Goal: Task Accomplishment & Management: Manage account settings

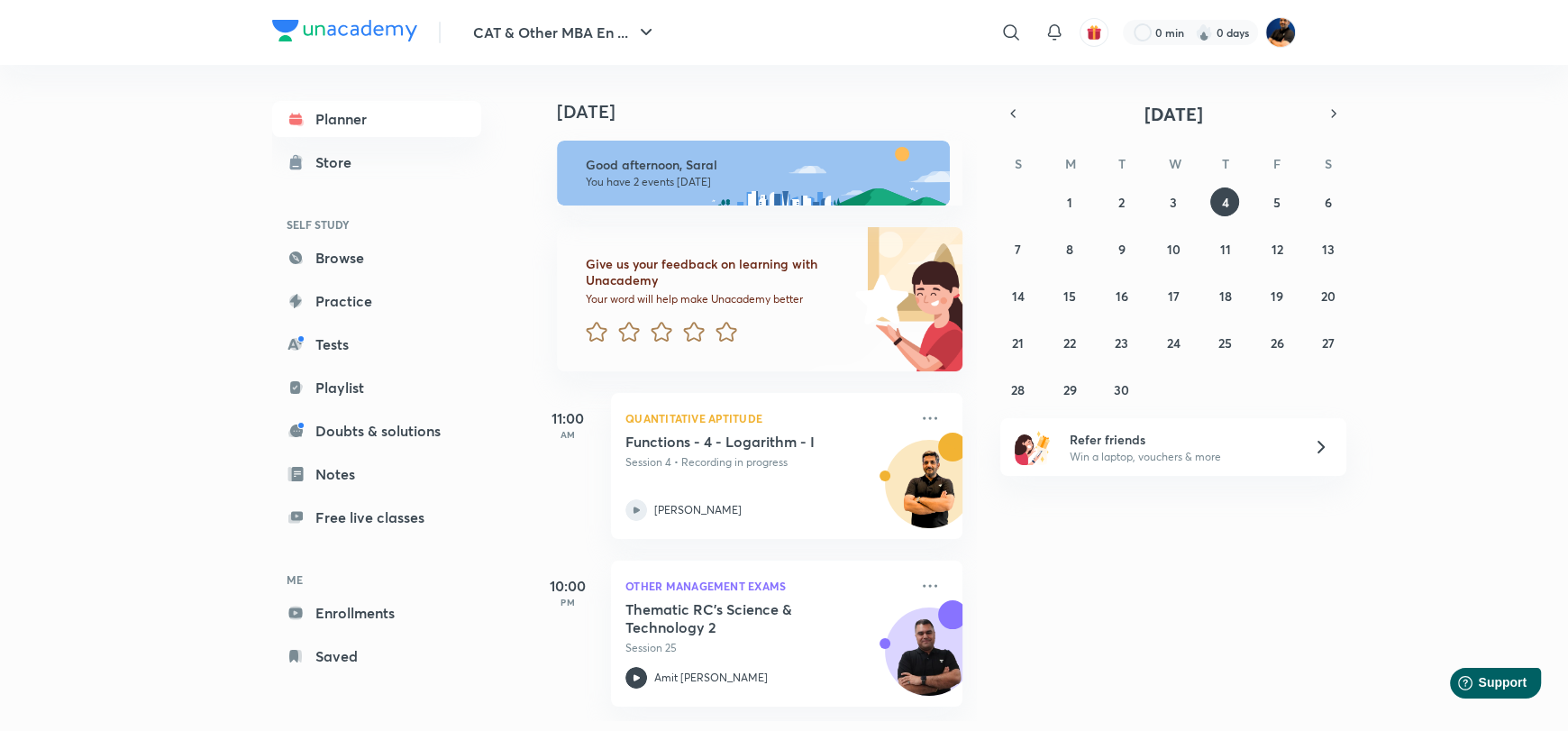
click at [1187, 622] on div "Today Good afternoon, Saral You have 2 events today Give us your feedback on le…" at bounding box center [1048, 392] width 1032 height 655
click at [1283, 28] on img at bounding box center [1280, 31] width 30 height 30
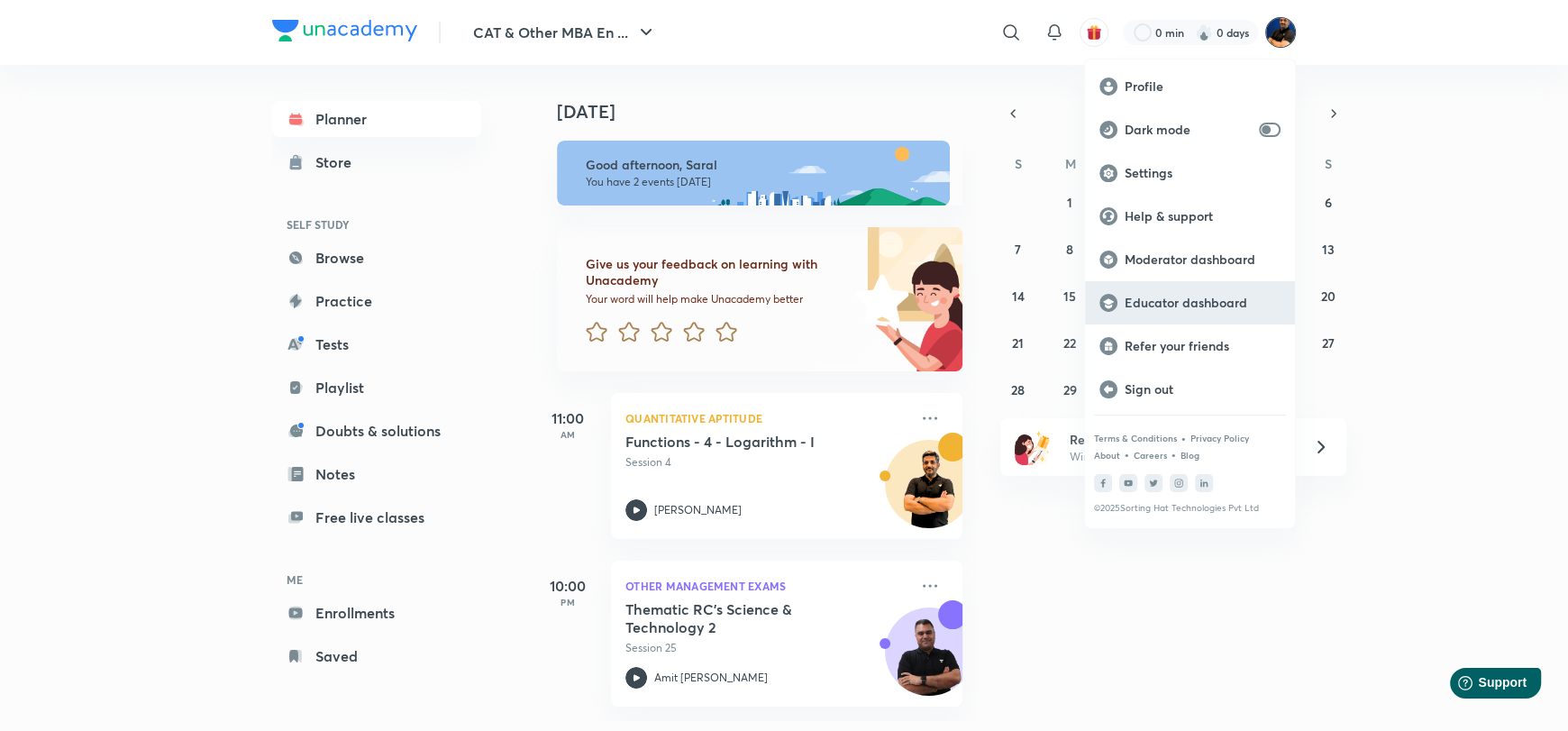
click at [1177, 297] on p "Educator dashboard" at bounding box center [1202, 302] width 156 height 17
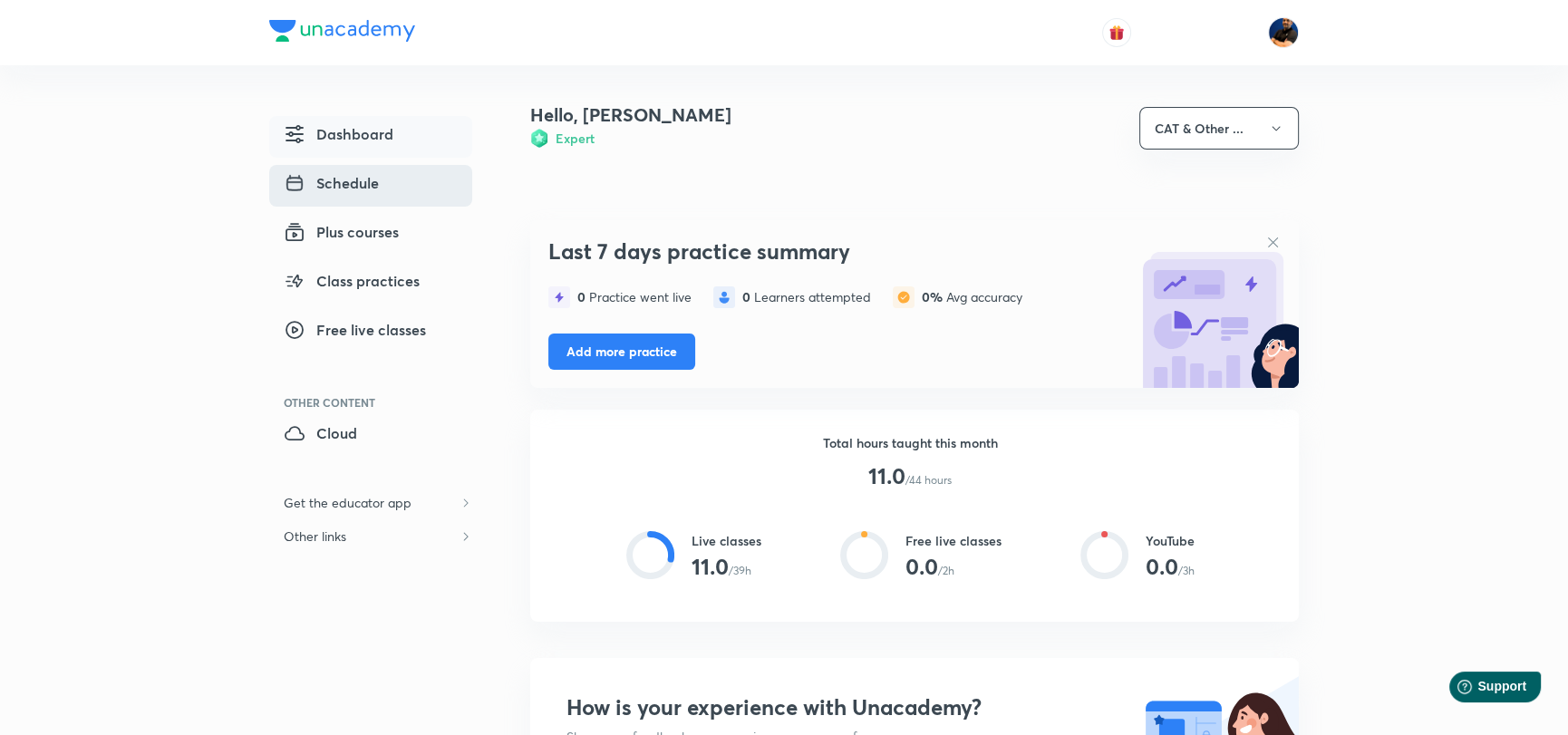
click at [371, 181] on span "Schedule" at bounding box center [331, 183] width 95 height 22
